Goal: Understand process/instructions

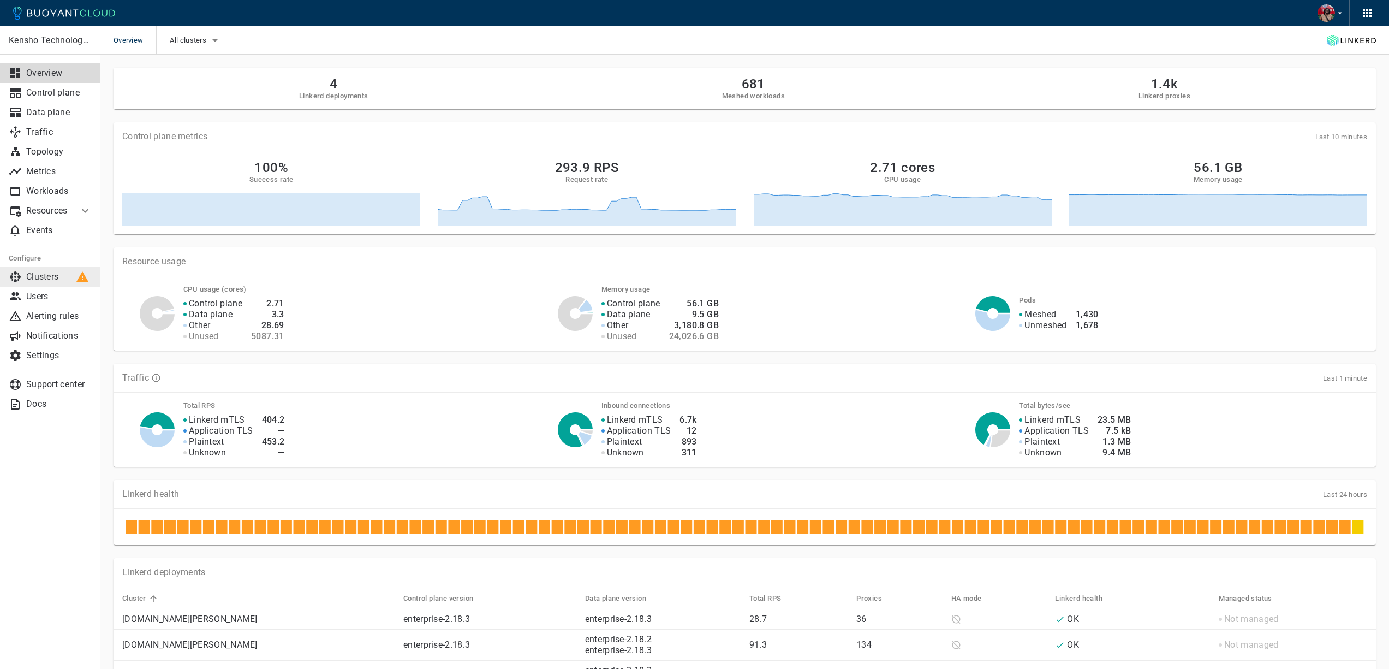
click at [56, 274] on p "Clusters" at bounding box center [59, 276] width 66 height 11
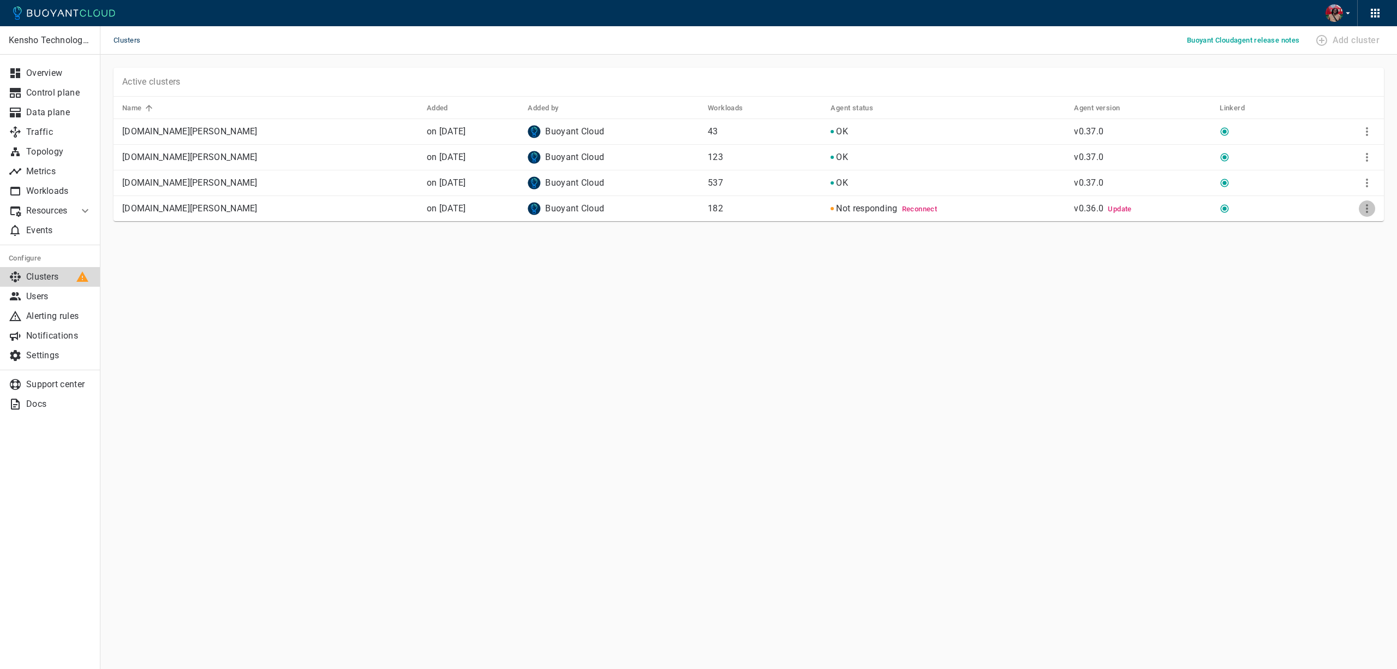
click at [1367, 209] on icon "More" at bounding box center [1367, 208] width 2 height 9
click at [1330, 249] on li "Configure" at bounding box center [1331, 251] width 115 height 20
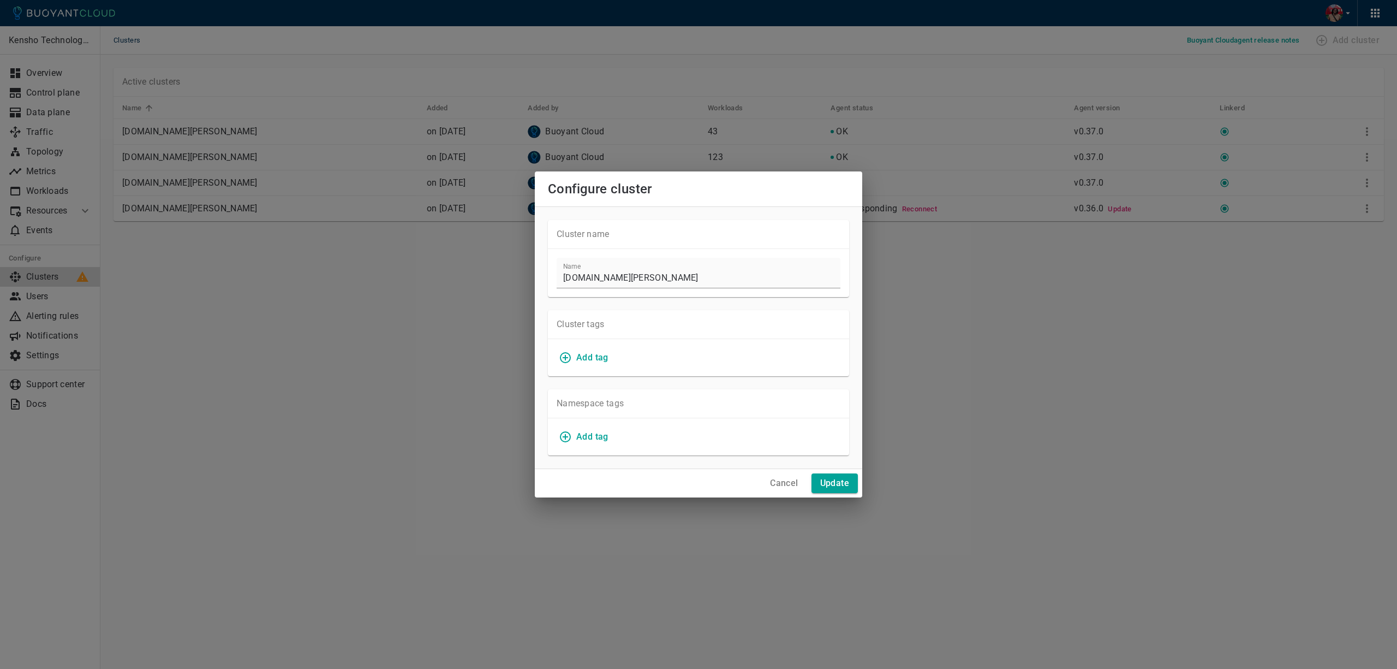
drag, startPoint x: 787, startPoint y: 484, endPoint x: 873, endPoint y: 459, distance: 89.7
click at [788, 484] on h4 "Cancel" at bounding box center [784, 483] width 28 height 11
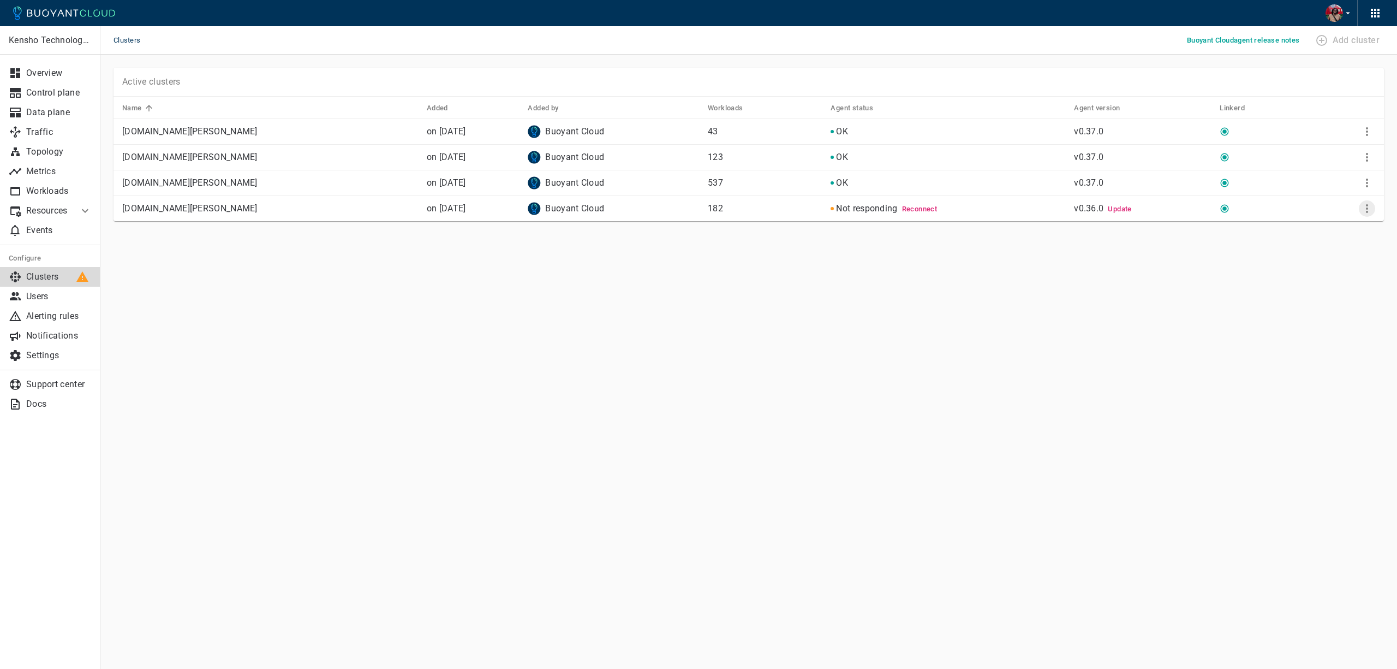
click at [1367, 204] on icon "More" at bounding box center [1367, 208] width 2 height 9
click at [1307, 269] on li "Disable" at bounding box center [1331, 270] width 115 height 20
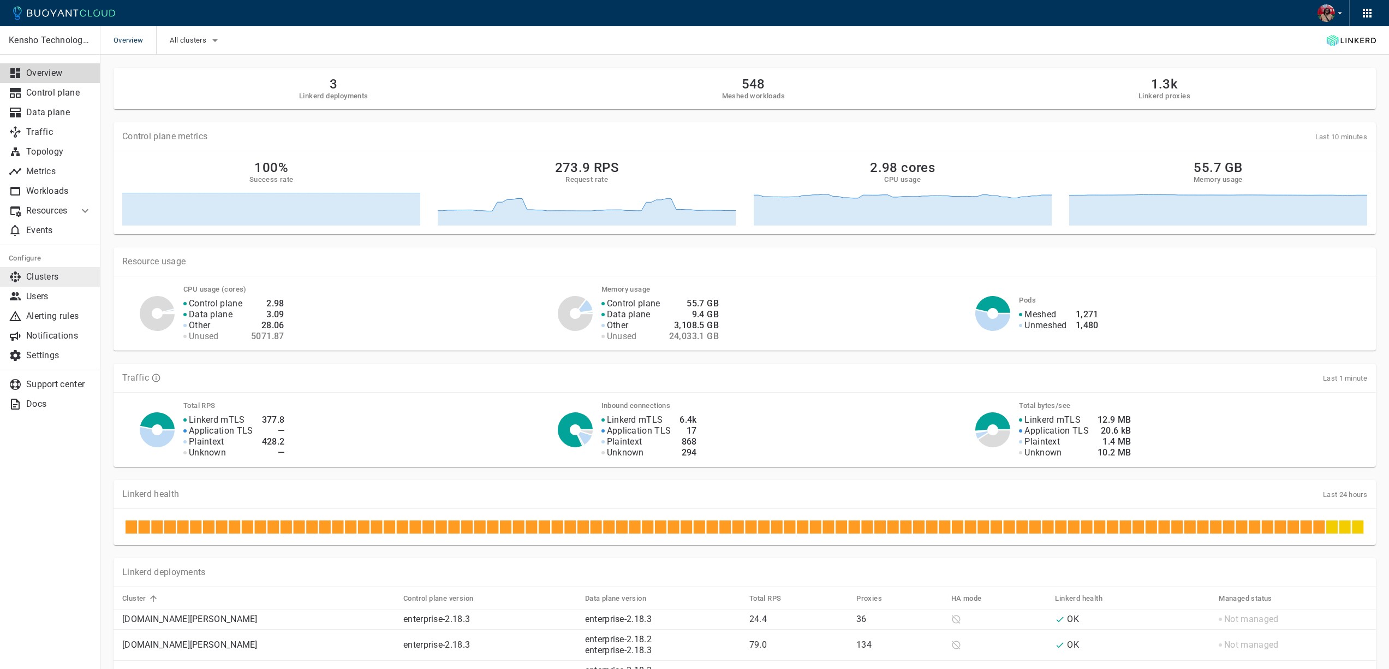
click at [53, 282] on link "Clusters" at bounding box center [50, 277] width 100 height 20
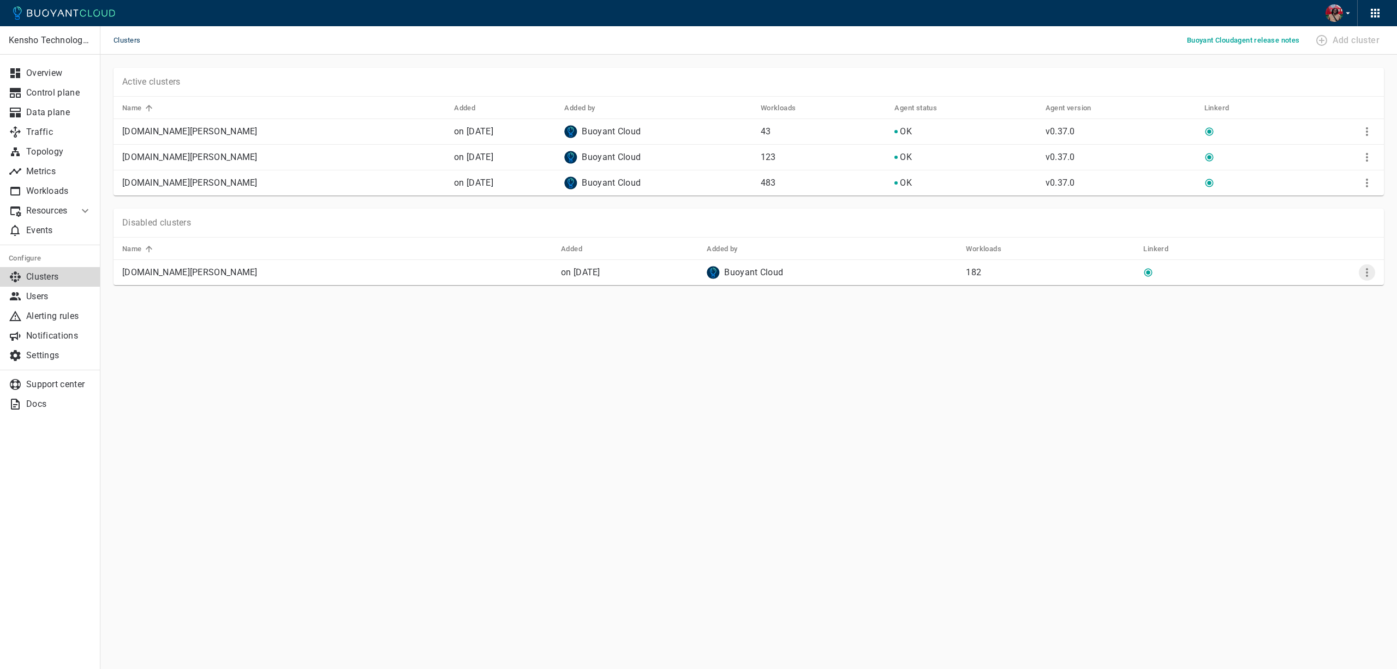
click at [1367, 270] on icon "More" at bounding box center [1367, 272] width 2 height 9
drag, startPoint x: 521, startPoint y: 337, endPoint x: 197, endPoint y: 315, distance: 325.0
click at [519, 337] on div at bounding box center [698, 334] width 1397 height 669
click at [193, 271] on p "[DOMAIN_NAME][PERSON_NAME]" at bounding box center [337, 272] width 430 height 11
click at [1372, 274] on icon "More" at bounding box center [1367, 272] width 13 height 13
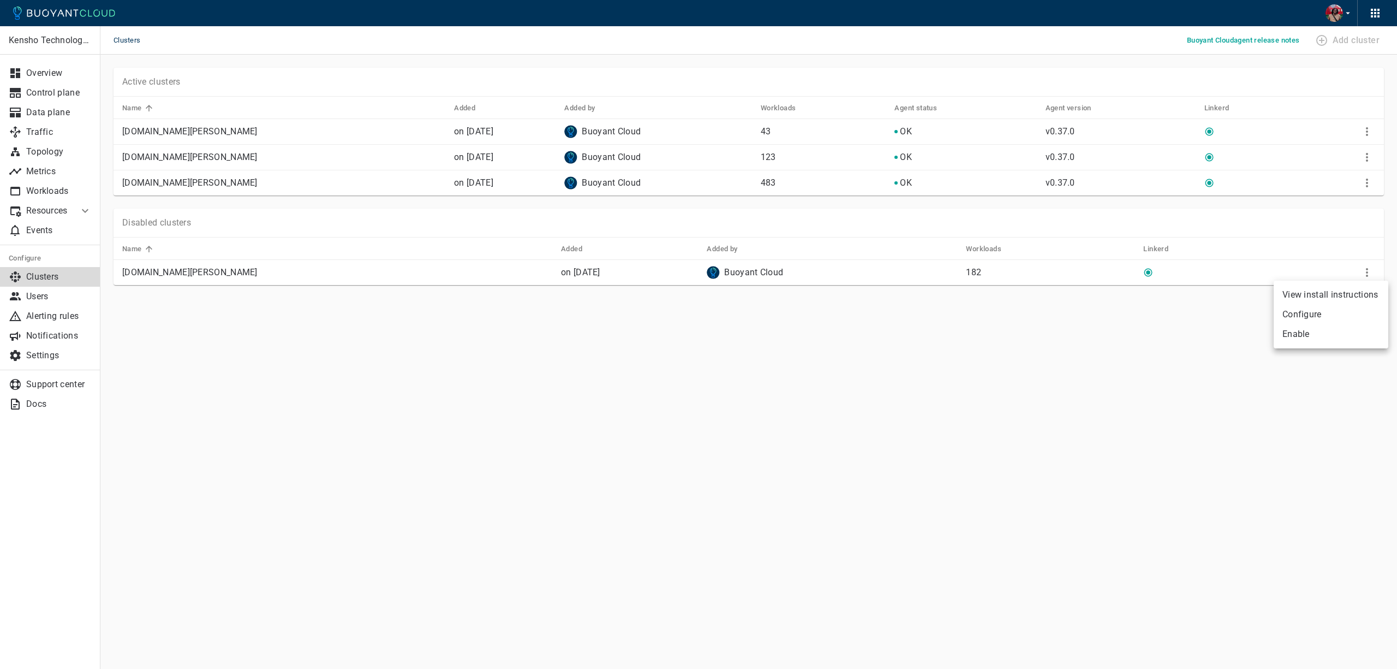
click at [1296, 290] on li "View install instructions" at bounding box center [1331, 295] width 115 height 20
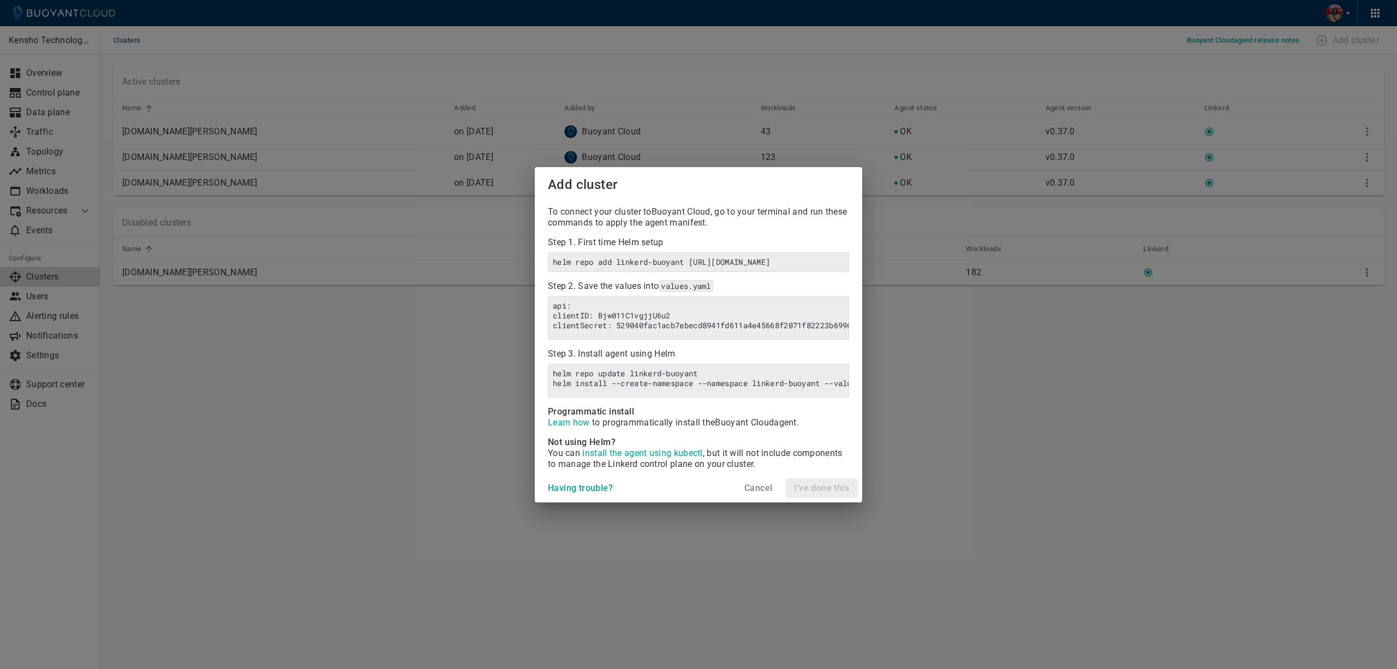
click at [755, 493] on h4 "Cancel" at bounding box center [759, 488] width 28 height 11
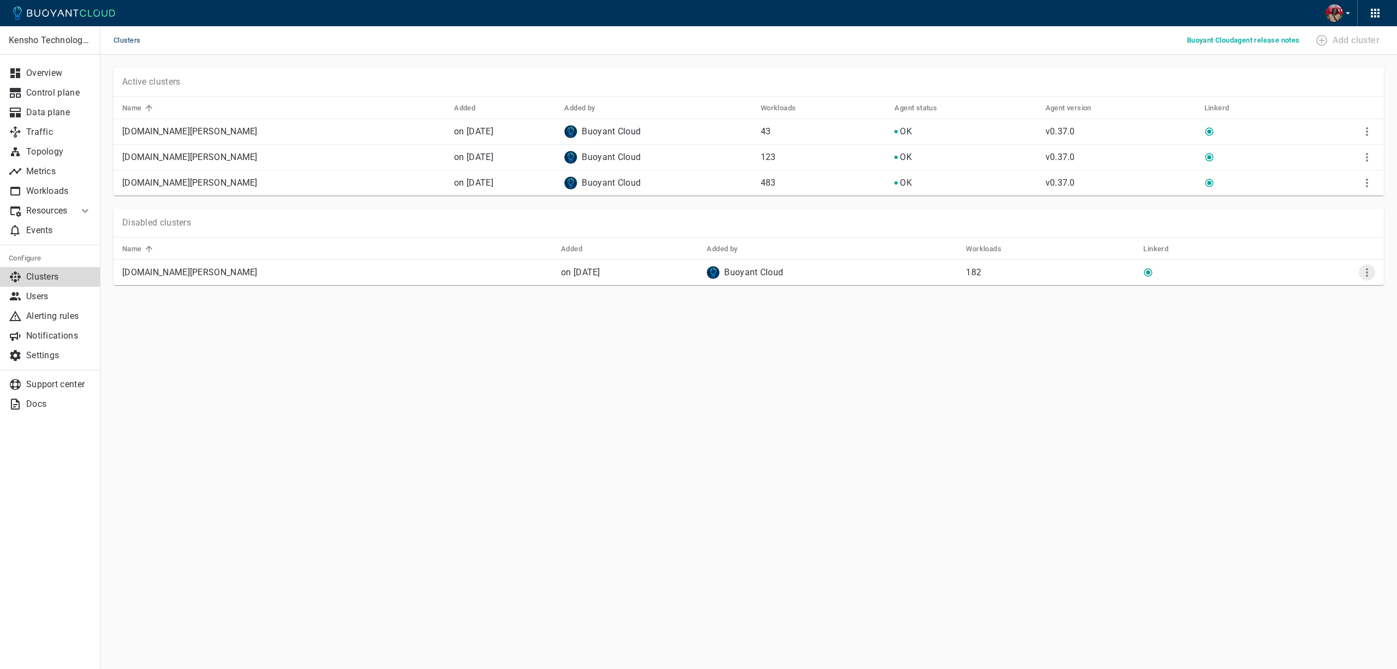
click at [1362, 275] on icon "More" at bounding box center [1367, 272] width 13 height 13
click at [1142, 403] on div at bounding box center [698, 334] width 1397 height 669
